Goal: Check status: Check status

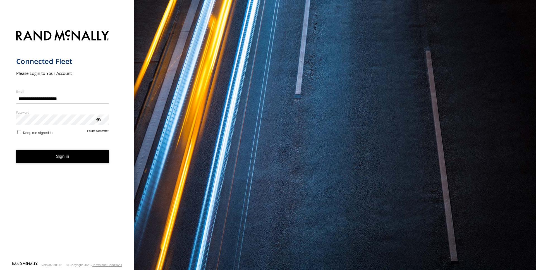
click at [73, 155] on button "Sign in" at bounding box center [62, 157] width 93 height 14
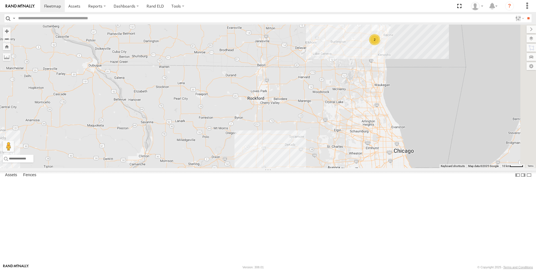
drag, startPoint x: 441, startPoint y: 123, endPoint x: 363, endPoint y: 139, distance: 80.2
click at [363, 139] on div "2 92 93" at bounding box center [268, 97] width 536 height 144
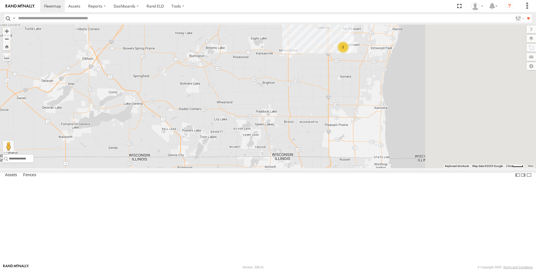
drag, startPoint x: 444, startPoint y: 87, endPoint x: 360, endPoint y: 150, distance: 105.5
click at [360, 150] on div "92 93 2" at bounding box center [268, 97] width 536 height 144
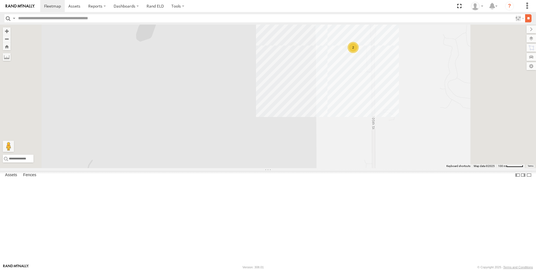
click at [527, 18] on input "**" at bounding box center [528, 18] width 6 height 8
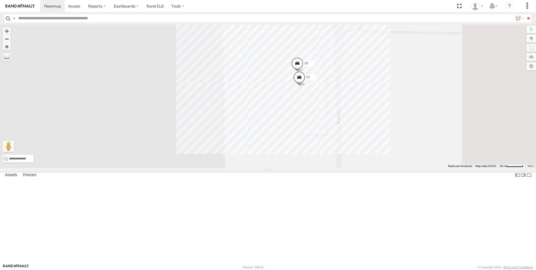
drag, startPoint x: 267, startPoint y: 88, endPoint x: 218, endPoint y: 110, distance: 53.6
click at [218, 110] on div "97 95" at bounding box center [268, 97] width 536 height 144
